Goal: Transaction & Acquisition: Book appointment/travel/reservation

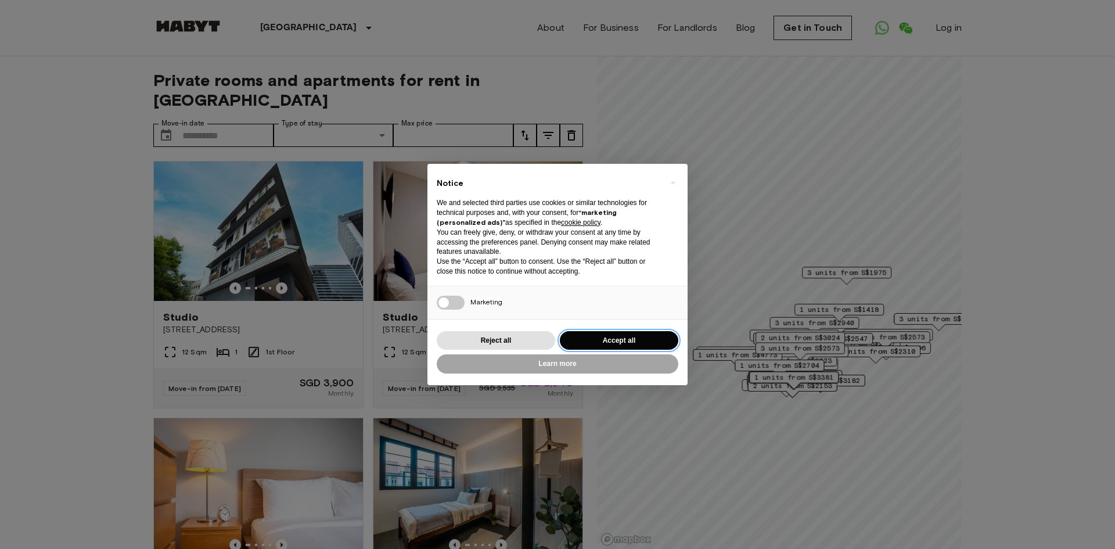
click at [587, 343] on button "Accept all" at bounding box center [619, 340] width 119 height 19
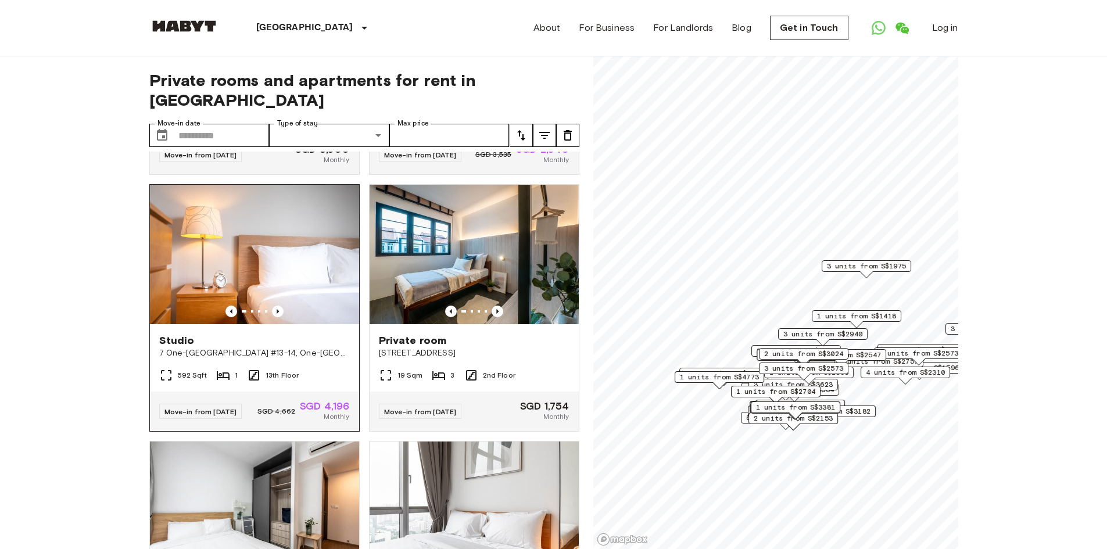
scroll to position [290, 0]
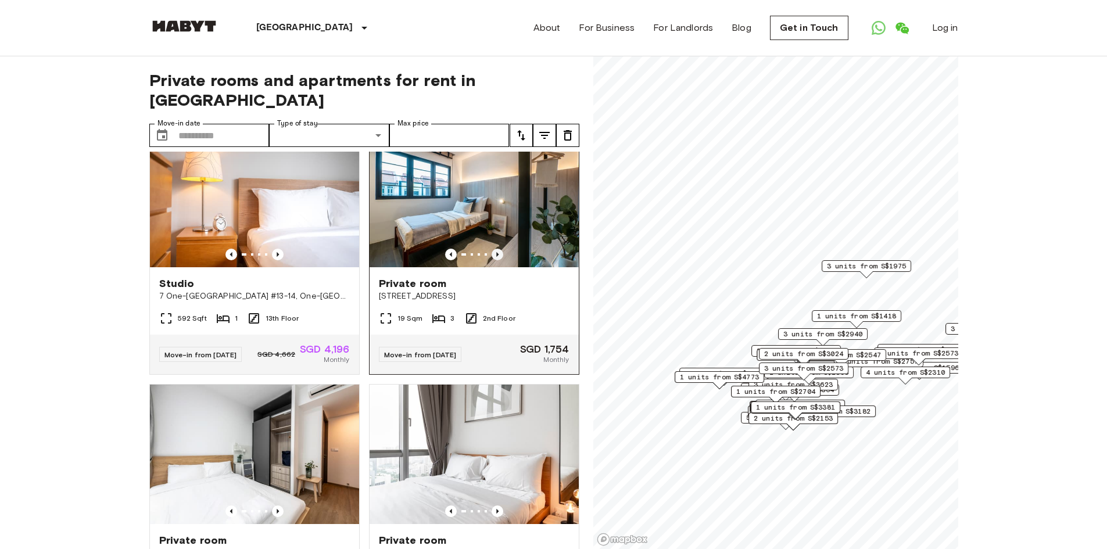
click at [493, 249] on icon "Previous image" at bounding box center [498, 255] width 12 height 12
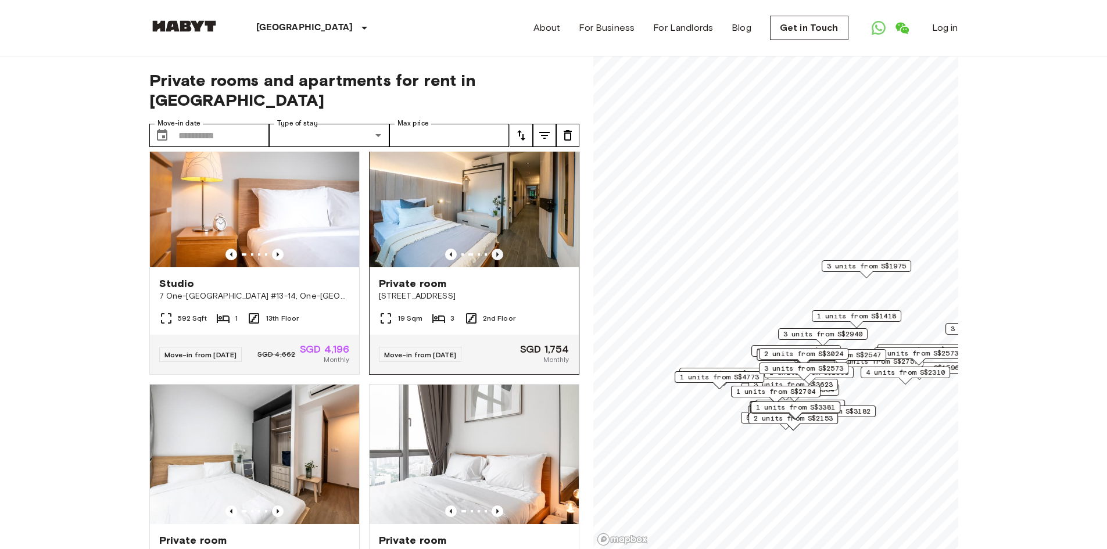
click at [493, 249] on icon "Previous image" at bounding box center [498, 255] width 12 height 12
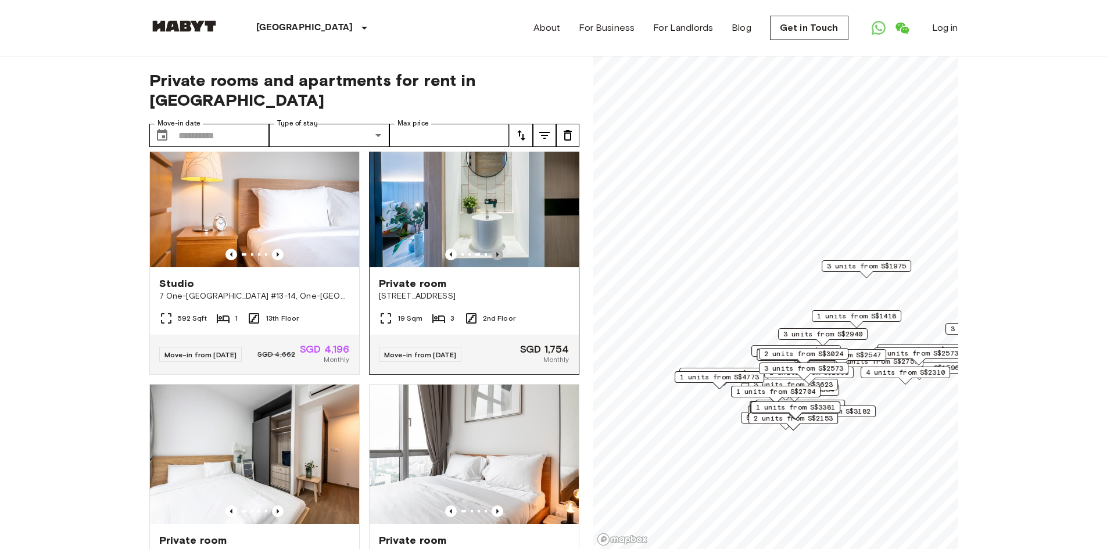
click at [493, 249] on icon "Previous image" at bounding box center [498, 255] width 12 height 12
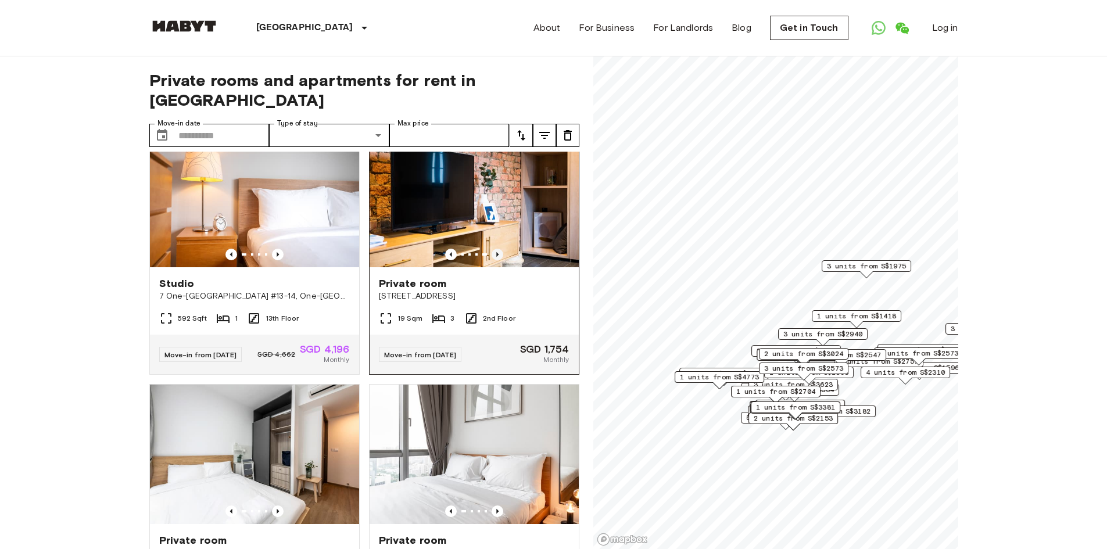
click at [493, 249] on icon "Previous image" at bounding box center [498, 255] width 12 height 12
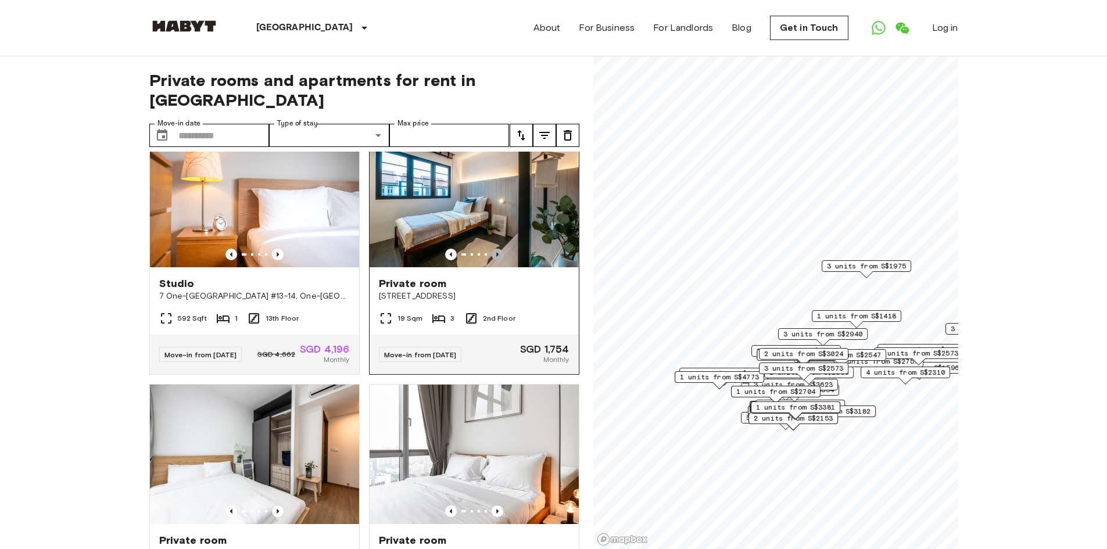
click at [493, 249] on icon "Previous image" at bounding box center [498, 255] width 12 height 12
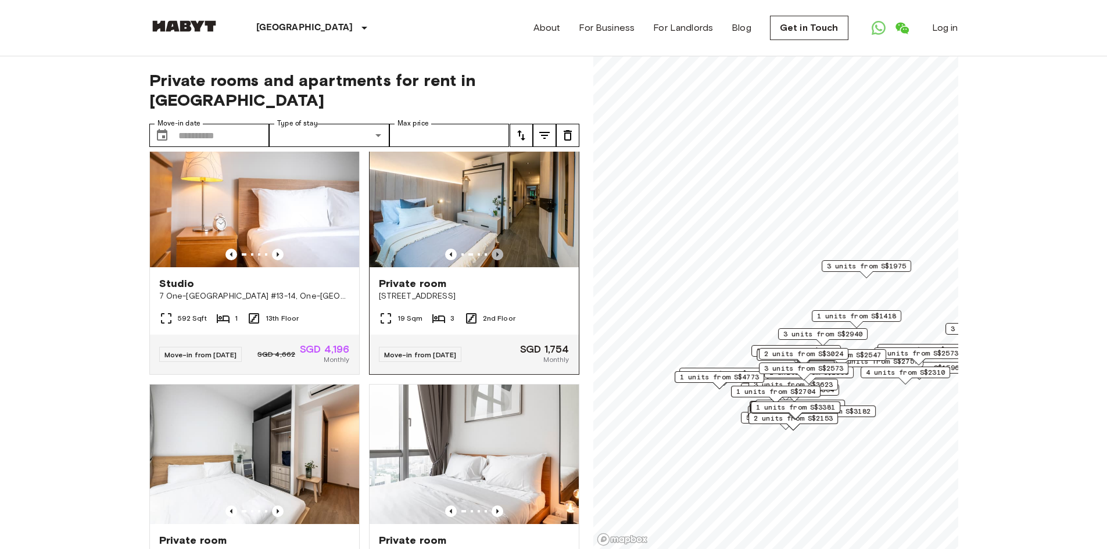
click at [493, 249] on icon "Previous image" at bounding box center [498, 255] width 12 height 12
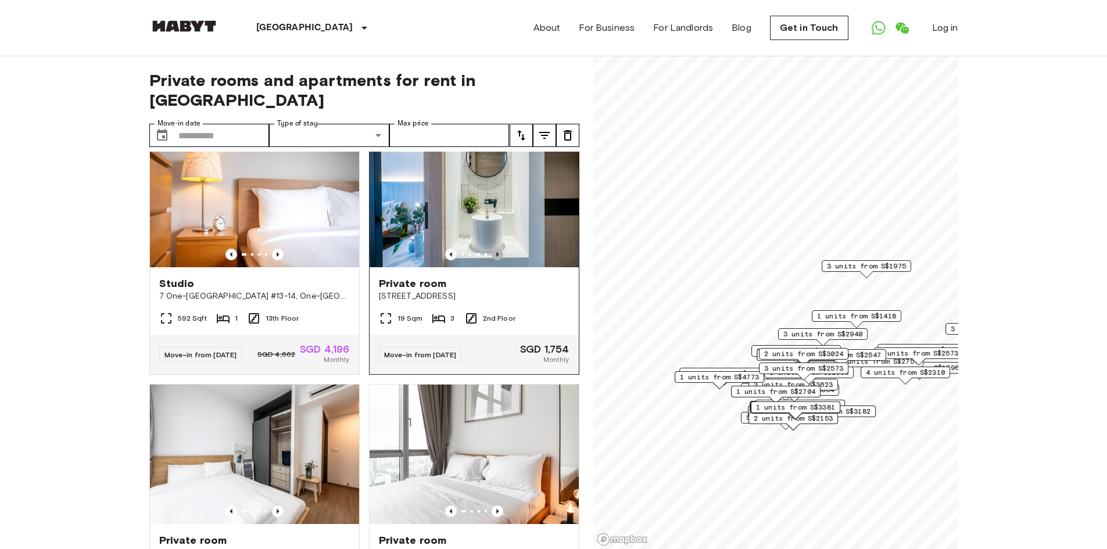
click at [493, 249] on icon "Previous image" at bounding box center [498, 255] width 12 height 12
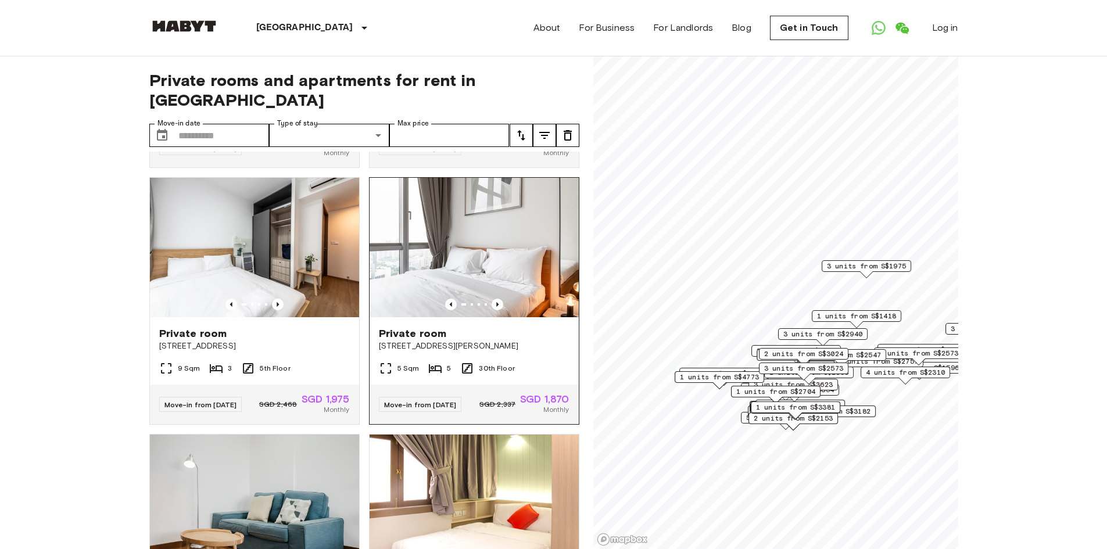
scroll to position [523, 0]
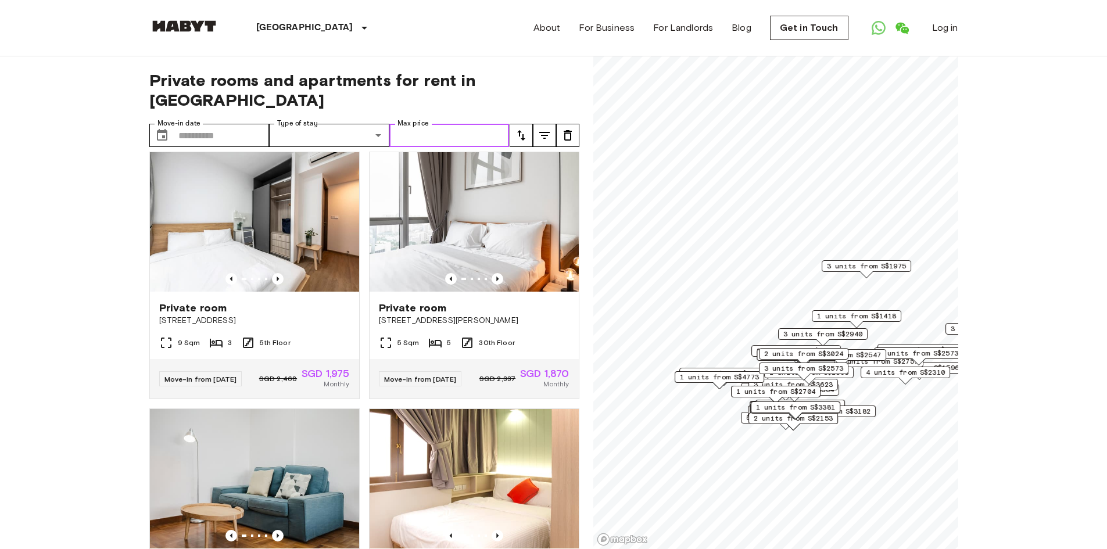
click at [438, 124] on input "Max price" at bounding box center [449, 135] width 120 height 23
type input "****"
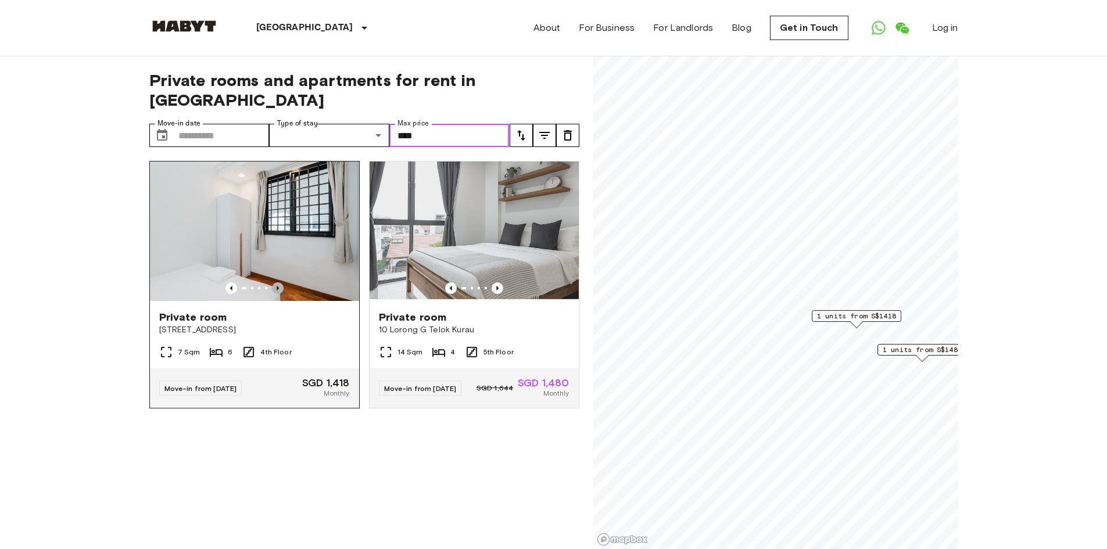
click at [272, 282] on icon "Previous image" at bounding box center [278, 288] width 12 height 12
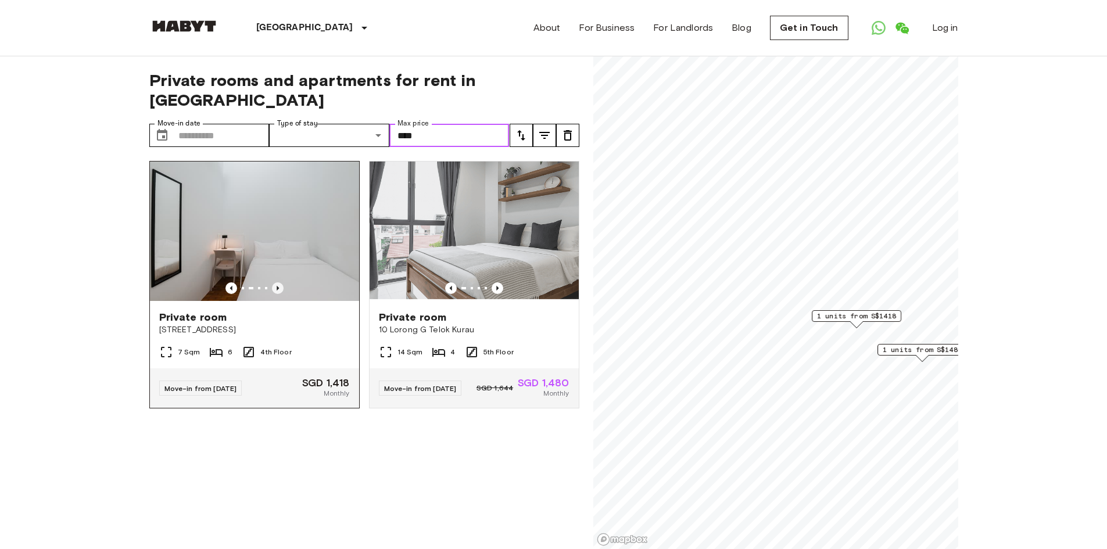
click at [272, 282] on icon "Previous image" at bounding box center [278, 288] width 12 height 12
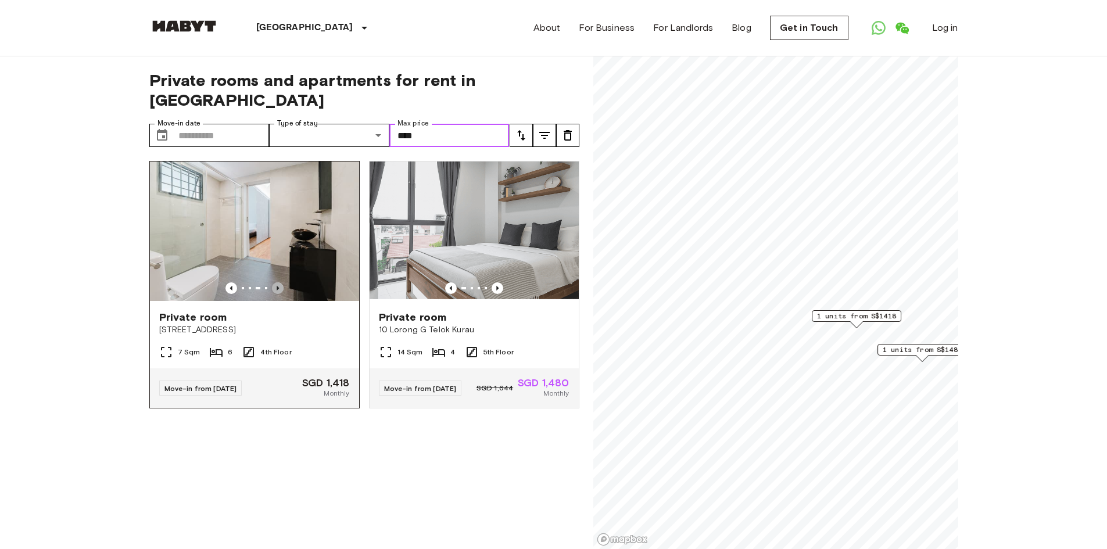
click at [272, 282] on icon "Previous image" at bounding box center [278, 288] width 12 height 12
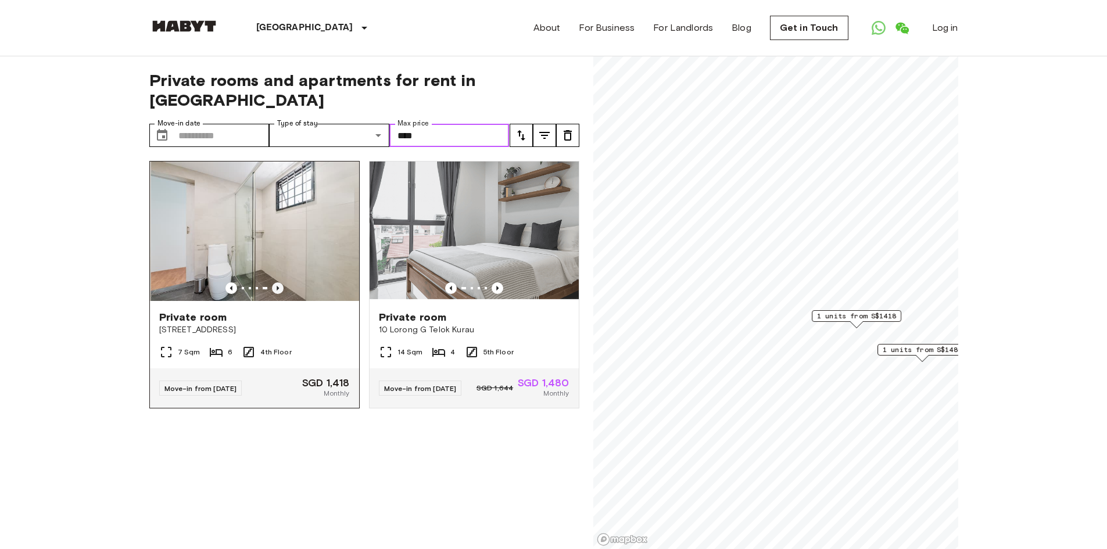
click at [272, 282] on icon "Previous image" at bounding box center [278, 288] width 12 height 12
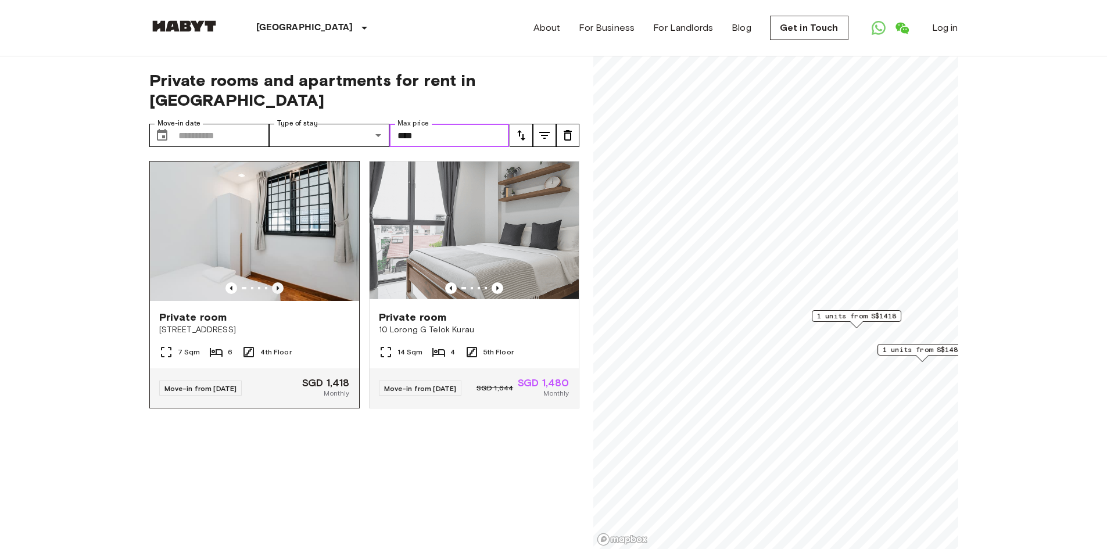
click at [272, 282] on icon "Previous image" at bounding box center [278, 288] width 12 height 12
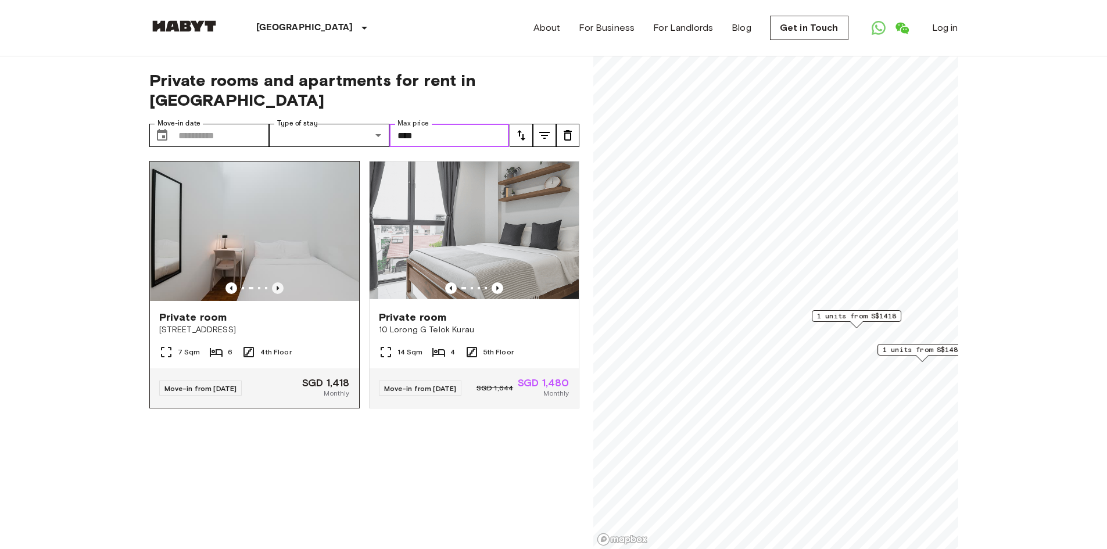
click at [273, 282] on icon "Previous image" at bounding box center [278, 288] width 12 height 12
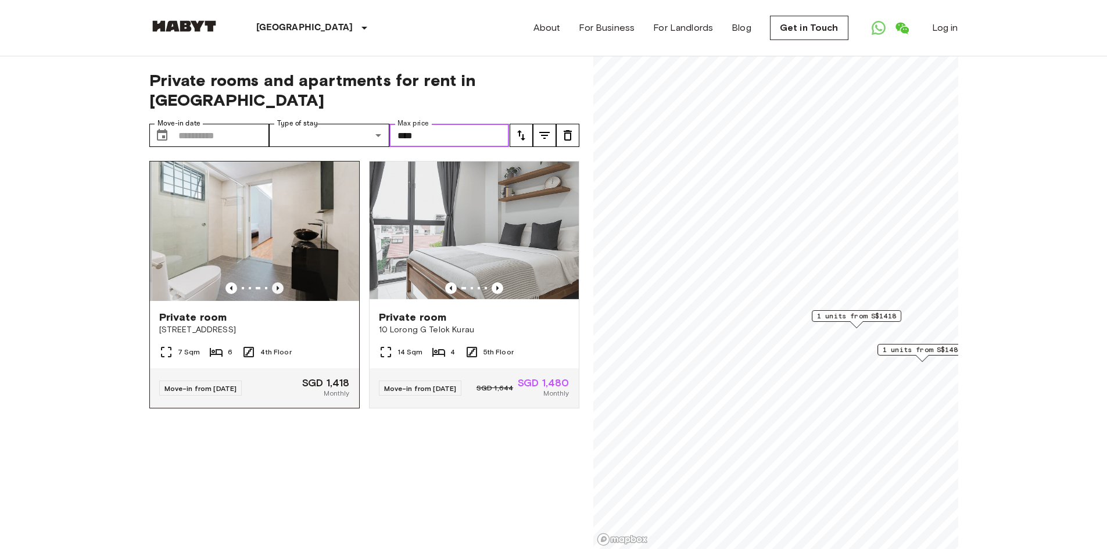
click at [274, 282] on icon "Previous image" at bounding box center [278, 288] width 12 height 12
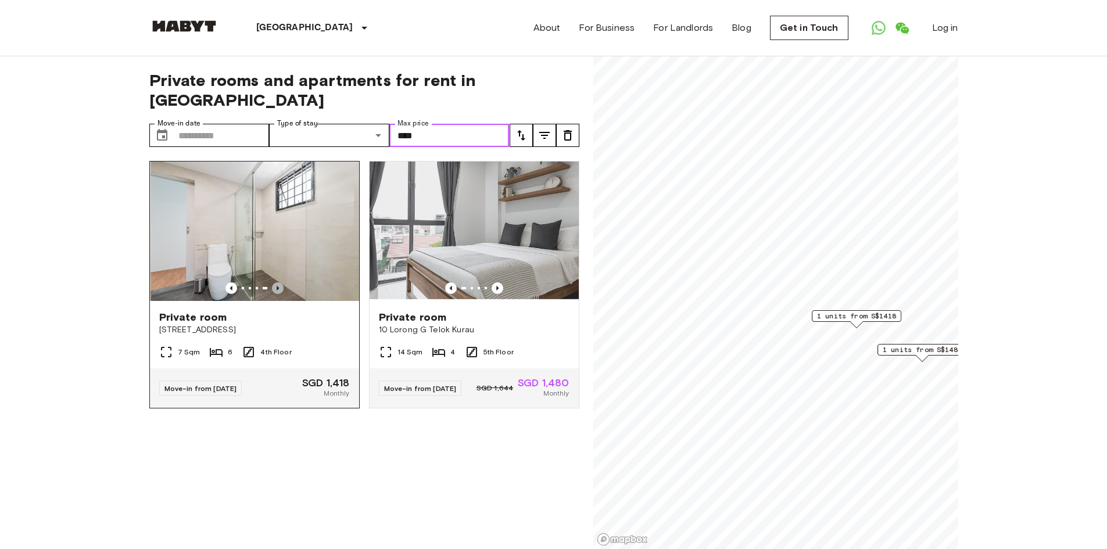
click at [274, 282] on icon "Previous image" at bounding box center [278, 288] width 12 height 12
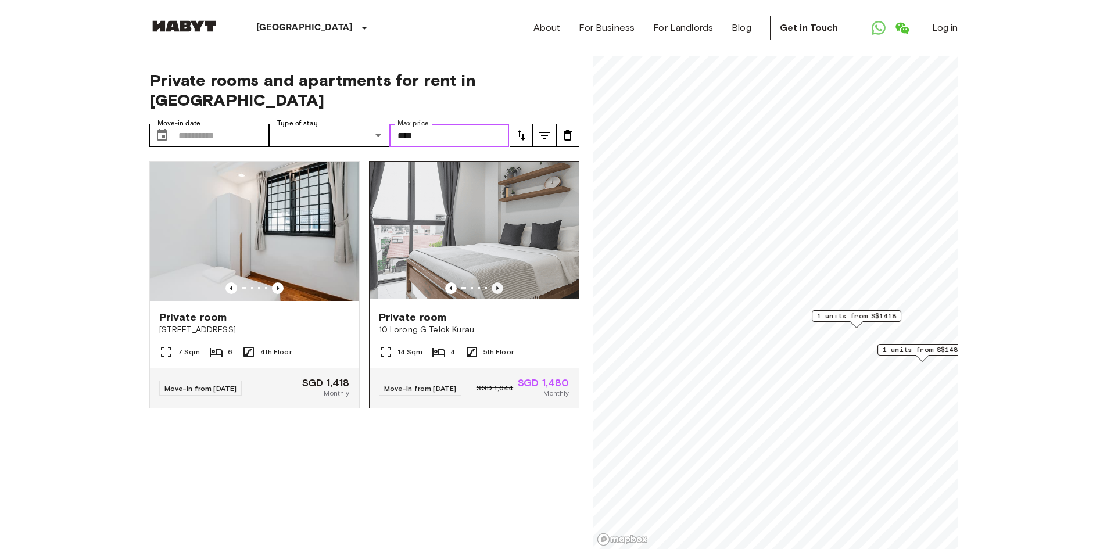
click at [492, 282] on icon "Previous image" at bounding box center [498, 288] width 12 height 12
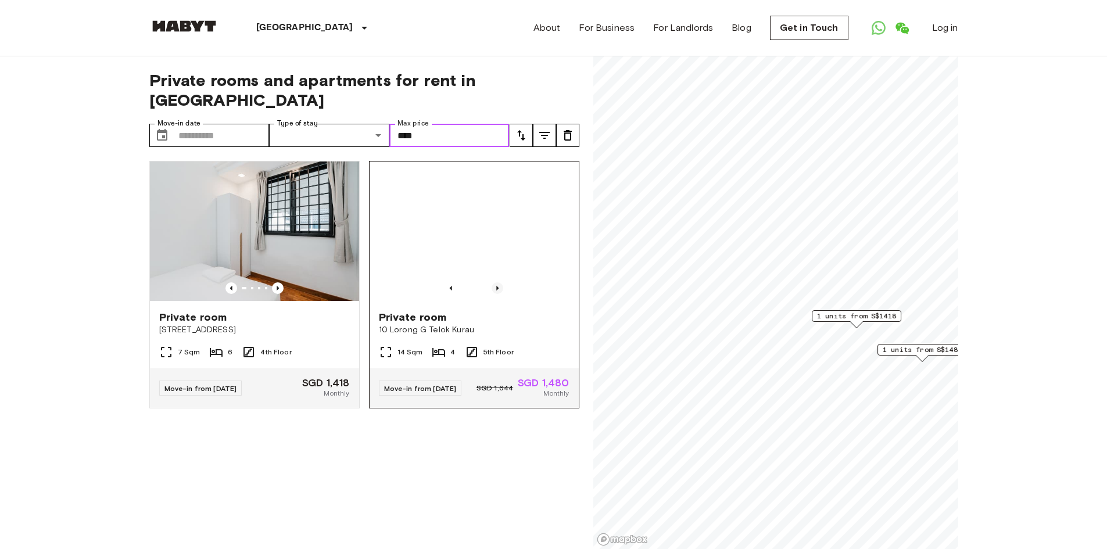
click at [492, 282] on icon "Previous image" at bounding box center [498, 288] width 12 height 12
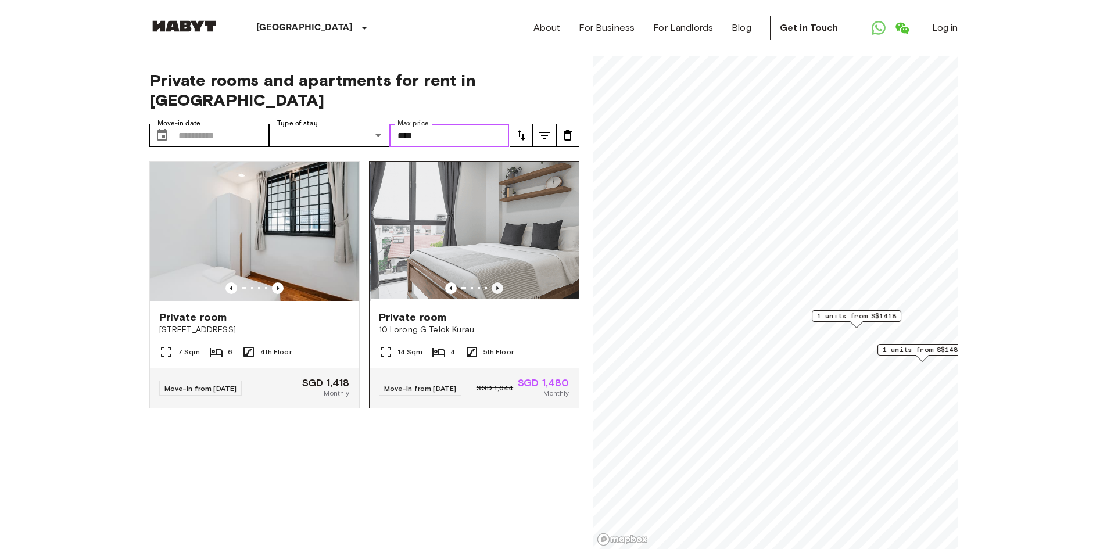
click at [492, 282] on icon "Previous image" at bounding box center [498, 288] width 12 height 12
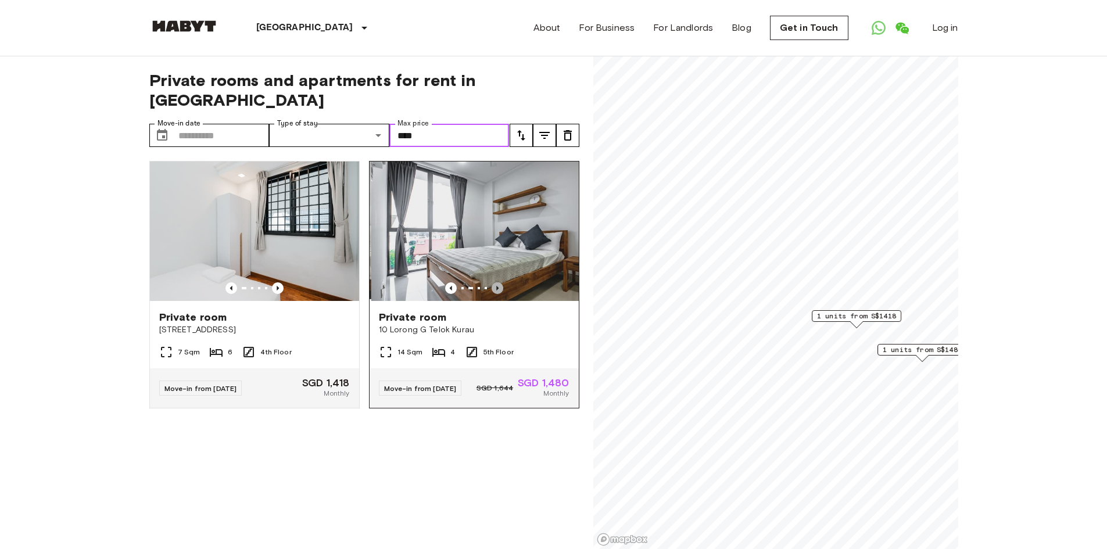
click at [492, 282] on icon "Previous image" at bounding box center [498, 288] width 12 height 12
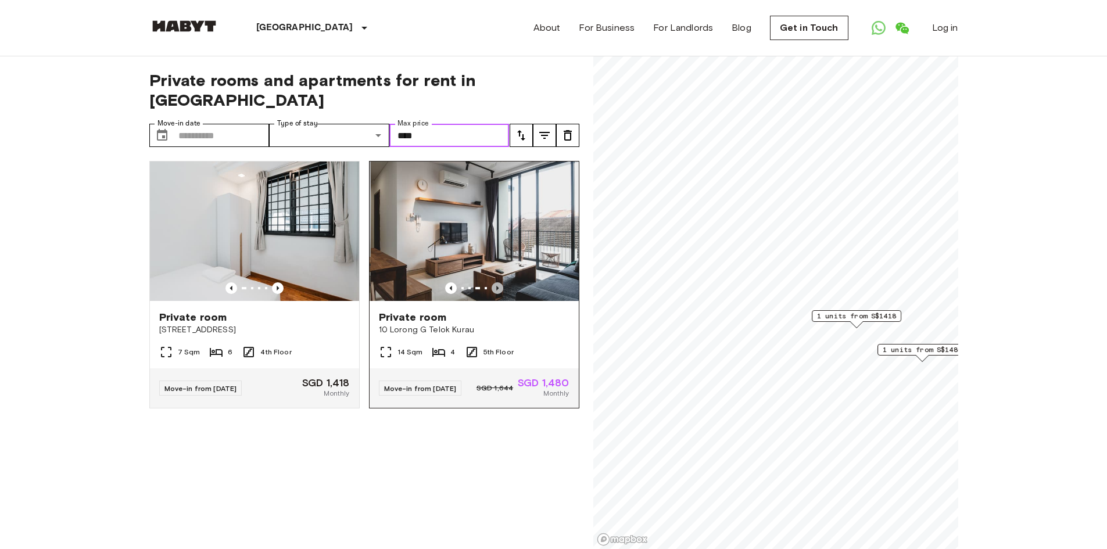
click at [492, 282] on icon "Previous image" at bounding box center [498, 288] width 12 height 12
